Goal: Find specific page/section: Find specific page/section

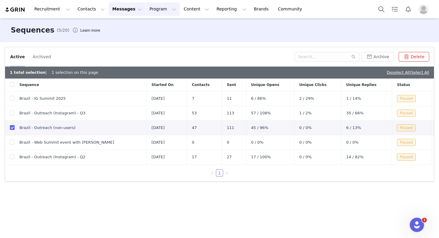
click at [150, 4] on button "Program Program" at bounding box center [163, 8] width 34 height 13
click at [154, 28] on p "Activations" at bounding box center [152, 26] width 23 height 6
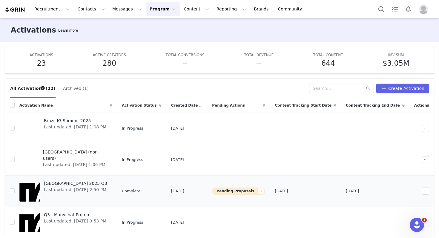
click at [59, 182] on span "[GEOGRAPHIC_DATA] 2025 Q3" at bounding box center [75, 183] width 63 height 6
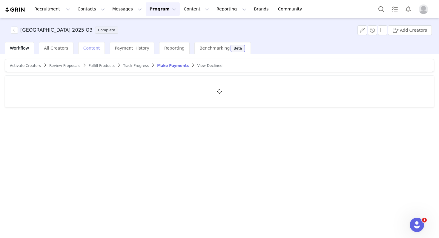
click at [91, 46] on span "Content" at bounding box center [91, 48] width 17 height 5
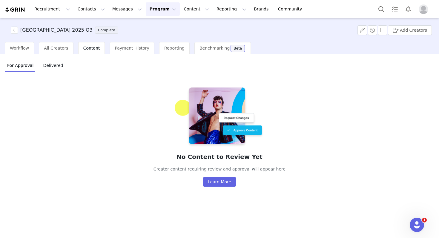
click at [55, 65] on span "Delivered" at bounding box center [53, 66] width 25 height 10
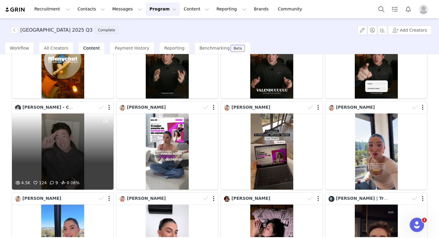
scroll to position [177, 0]
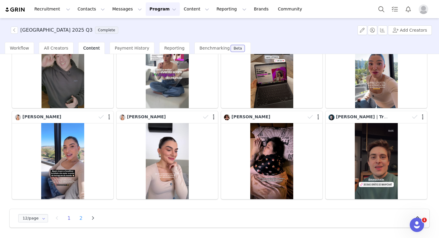
click at [81, 220] on li "2" at bounding box center [80, 218] width 9 height 8
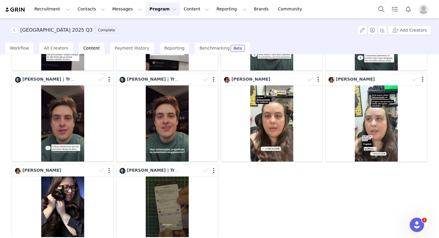
scroll to position [0, 0]
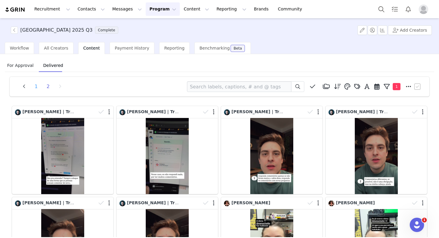
click at [38, 87] on li "1" at bounding box center [36, 86] width 9 height 8
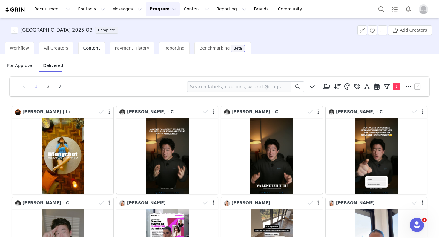
click at [149, 10] on button "Program Program" at bounding box center [163, 8] width 34 height 13
click at [23, 11] on img at bounding box center [15, 10] width 21 height 6
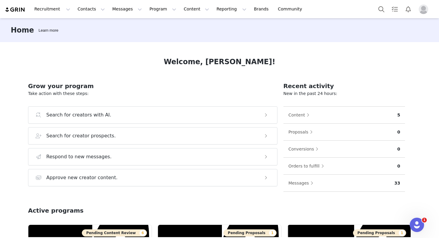
click at [423, 4] on img "Profile" at bounding box center [423, 9] width 10 height 10
